Goal: Transaction & Acquisition: Purchase product/service

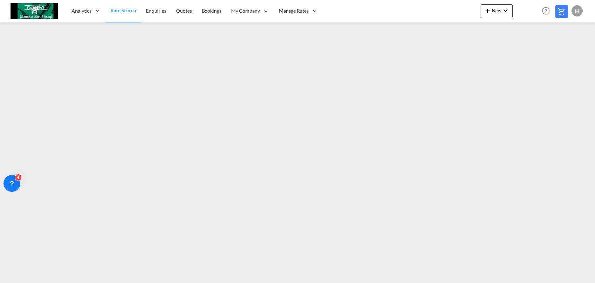
click at [121, 14] on span "Rate Search" at bounding box center [124, 10] width 26 height 7
click at [128, 9] on span "Rate Search" at bounding box center [123, 11] width 25 height 6
click at [184, 15] on link "Quotes" at bounding box center [183, 11] width 25 height 23
